Goal: Entertainment & Leisure: Consume media (video, audio)

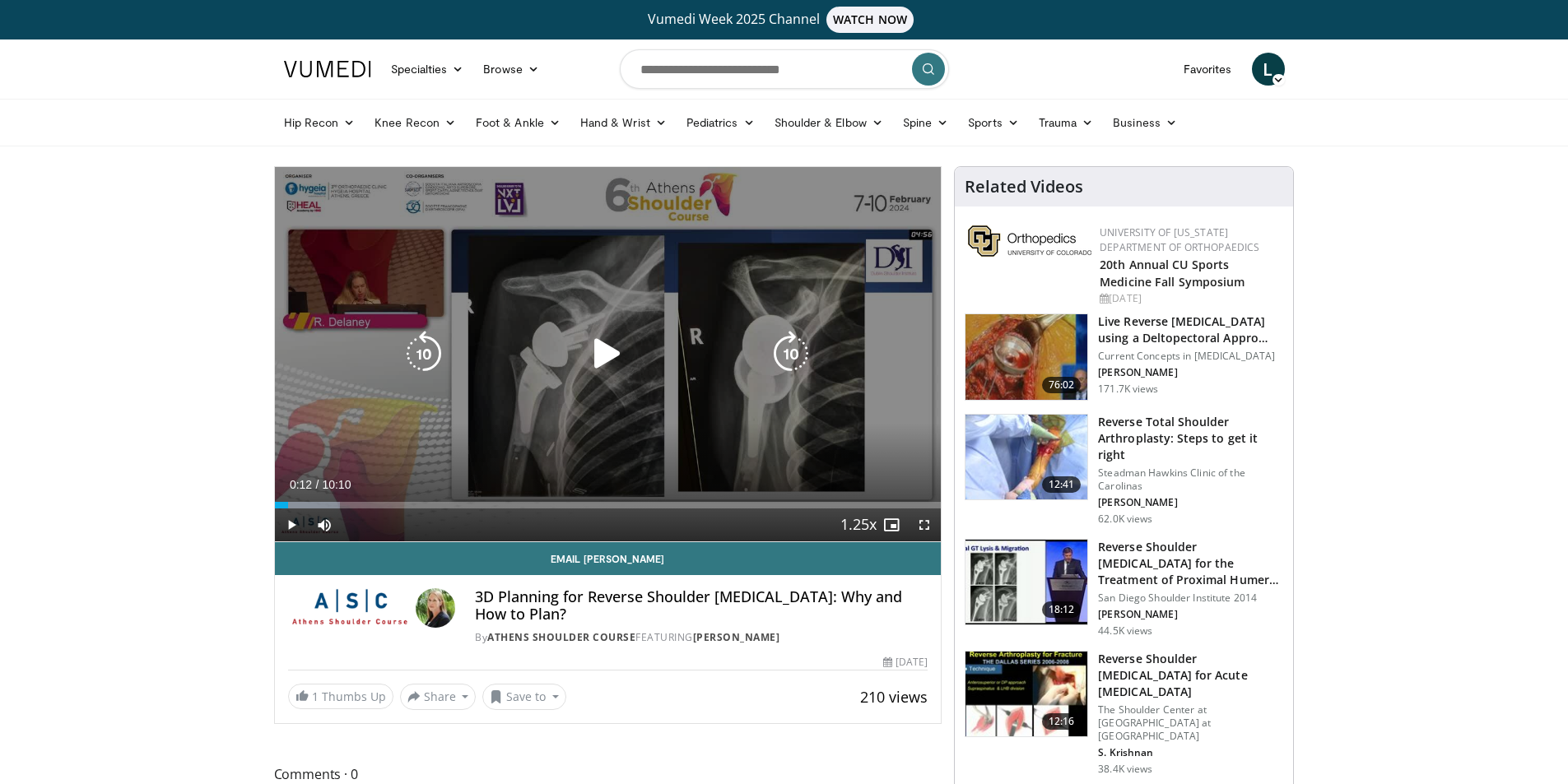
click at [614, 352] on icon "Video Player" at bounding box center [607, 354] width 46 height 46
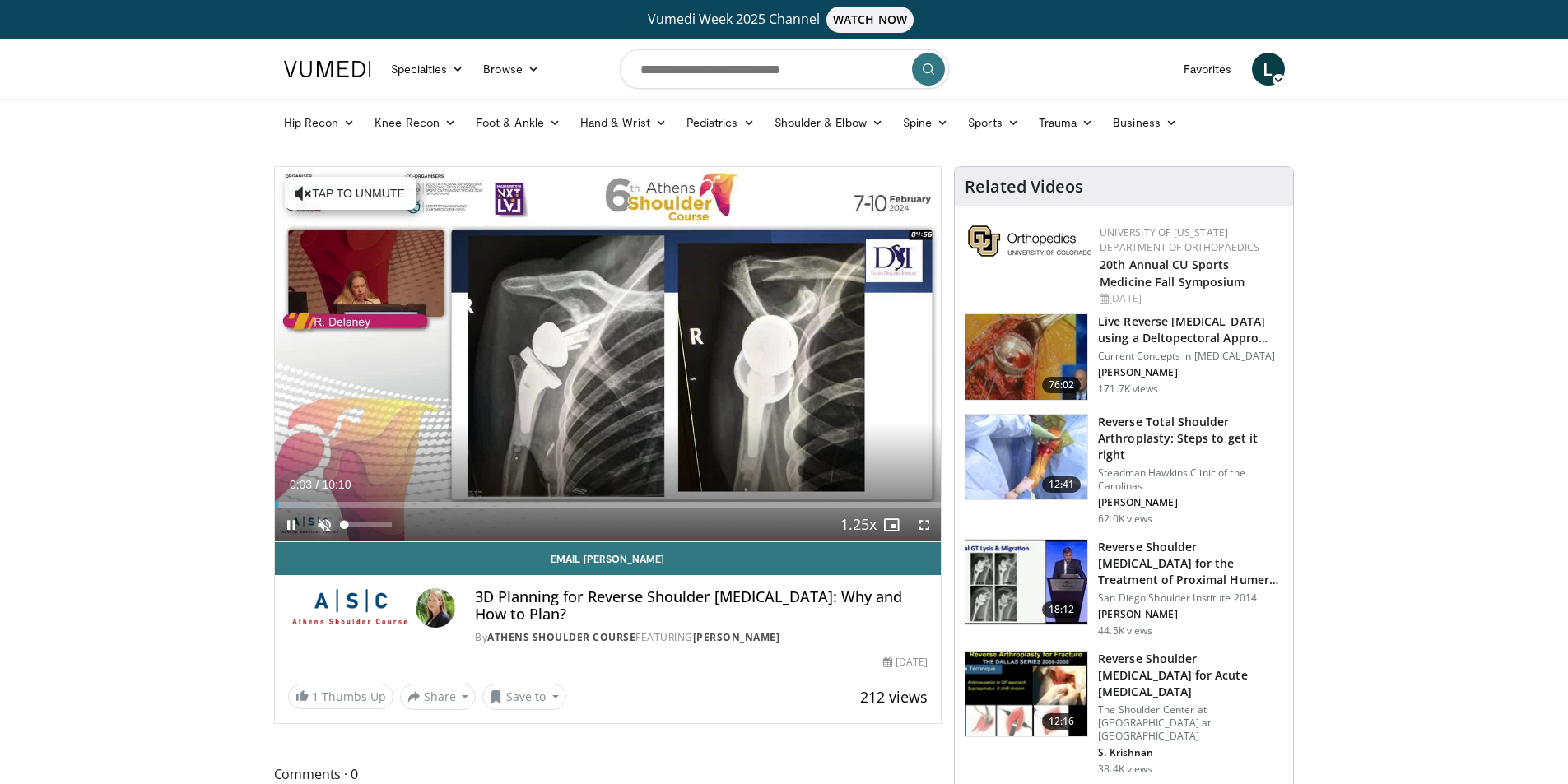
click at [321, 516] on span "Video Player" at bounding box center [324, 524] width 33 height 33
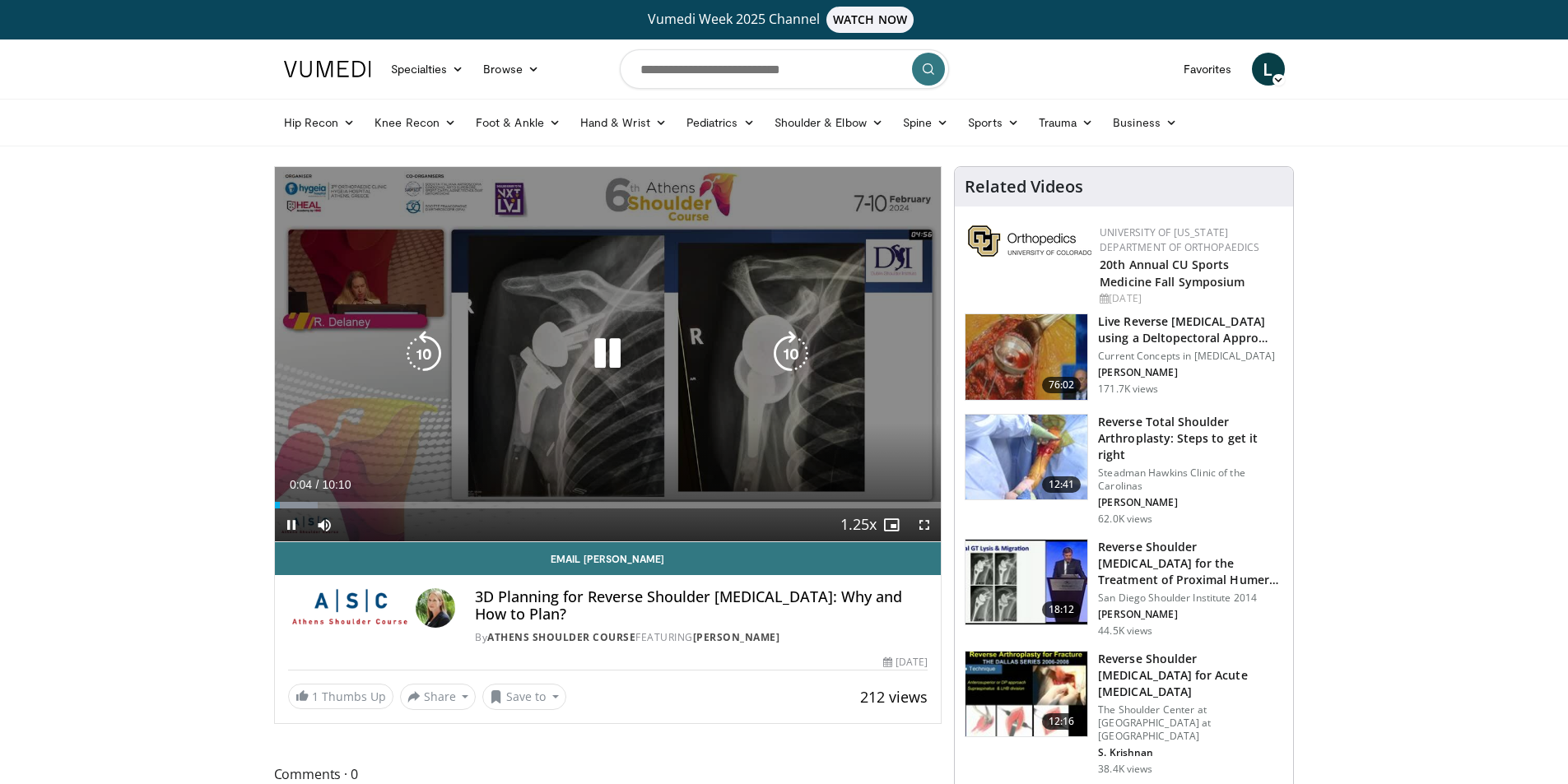
click at [615, 356] on icon "Video Player" at bounding box center [607, 354] width 46 height 46
